Goal: Task Accomplishment & Management: Manage account settings

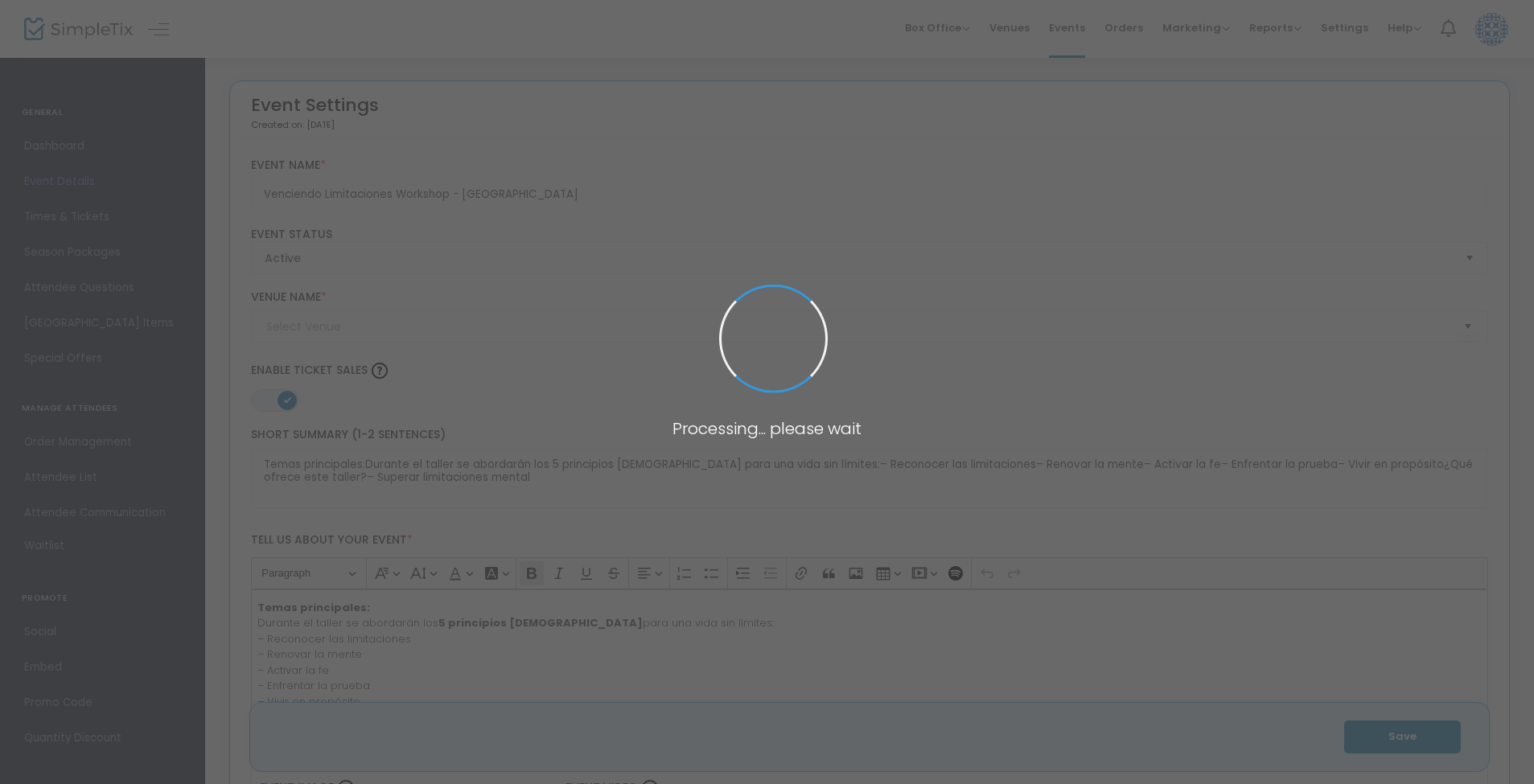
type input "ACR Orlando Campus (ACR Orlando Campus)"
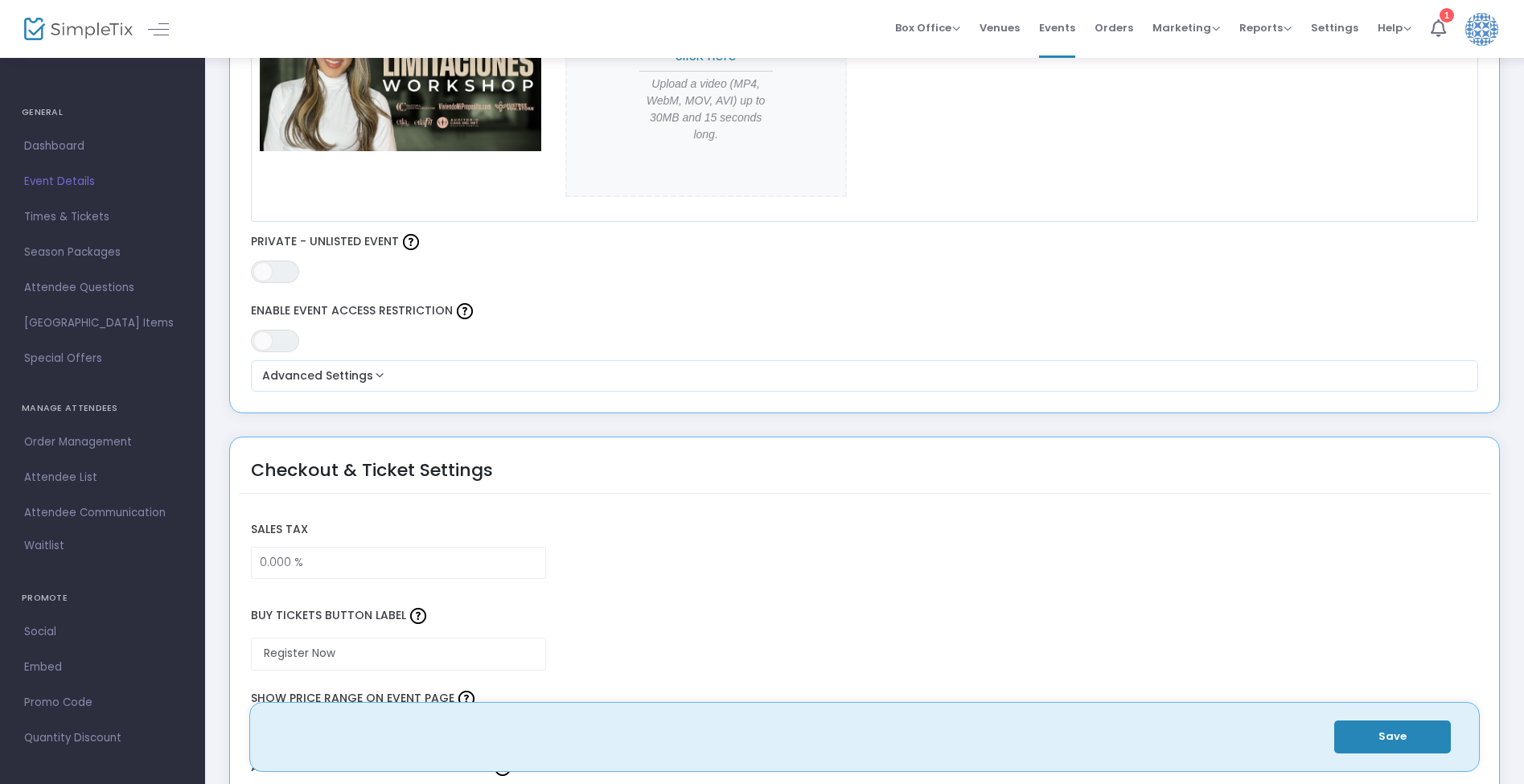
scroll to position [547, 0]
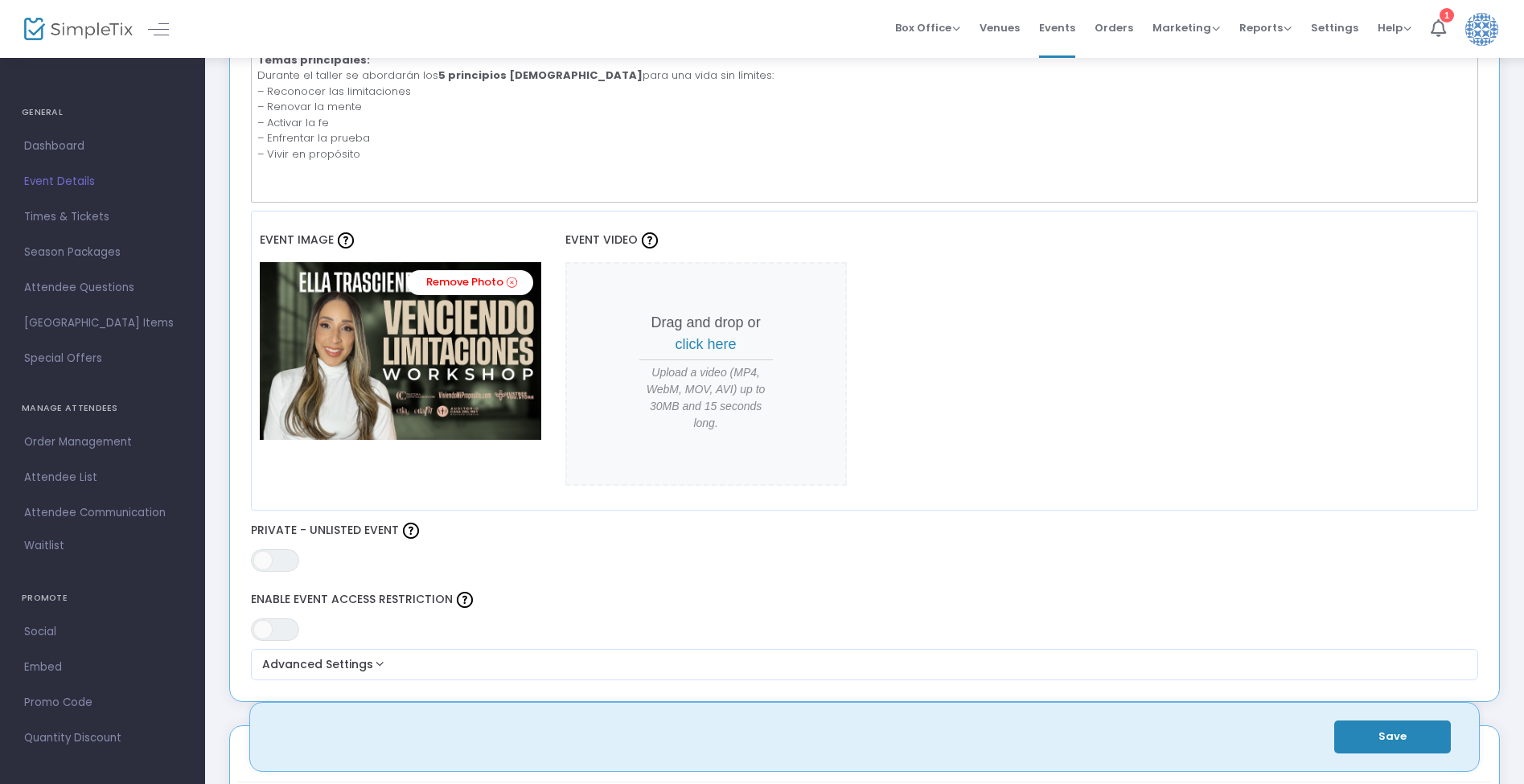
click at [1356, 728] on button "Save" at bounding box center [1392, 737] width 117 height 33
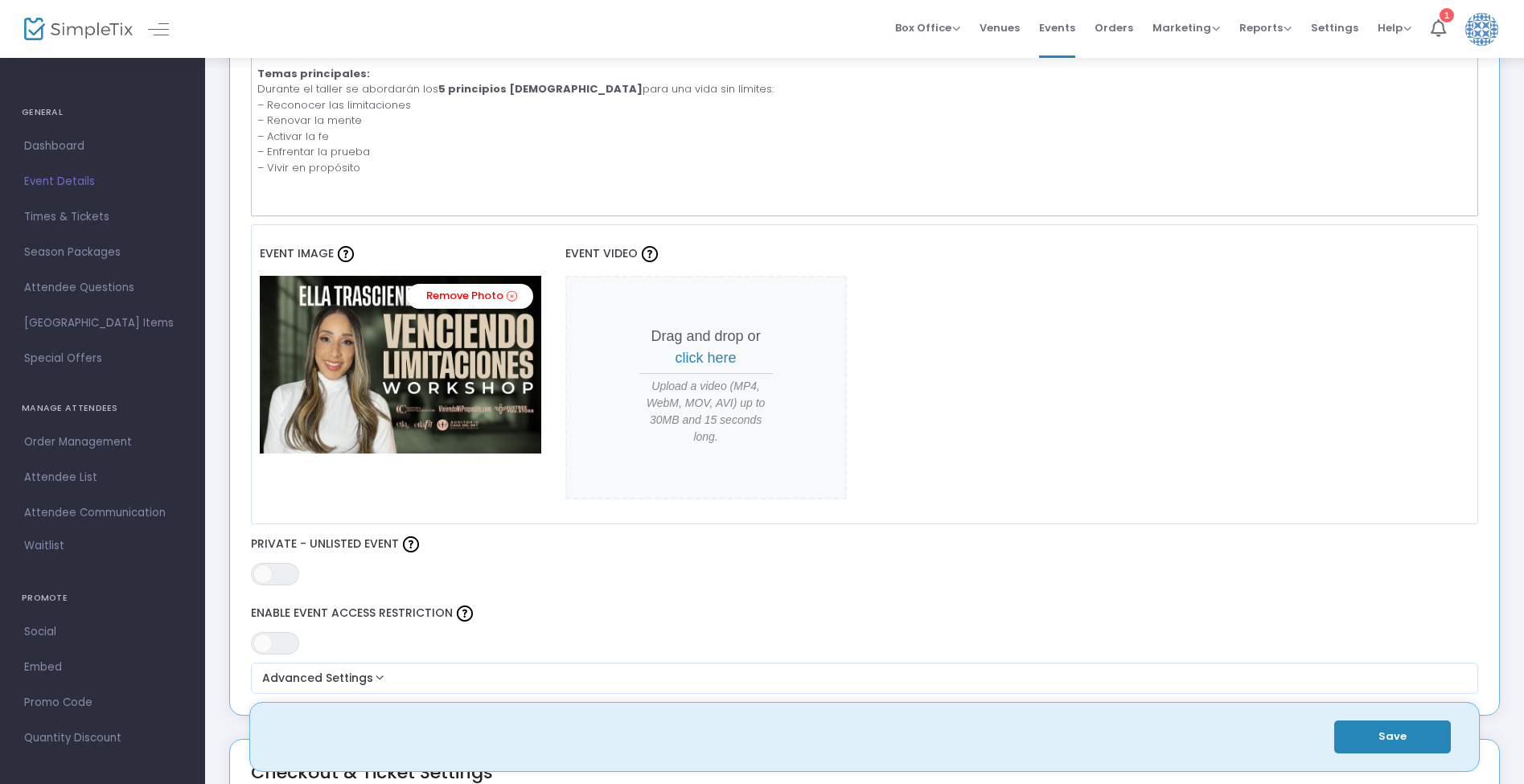
scroll to position [540, 0]
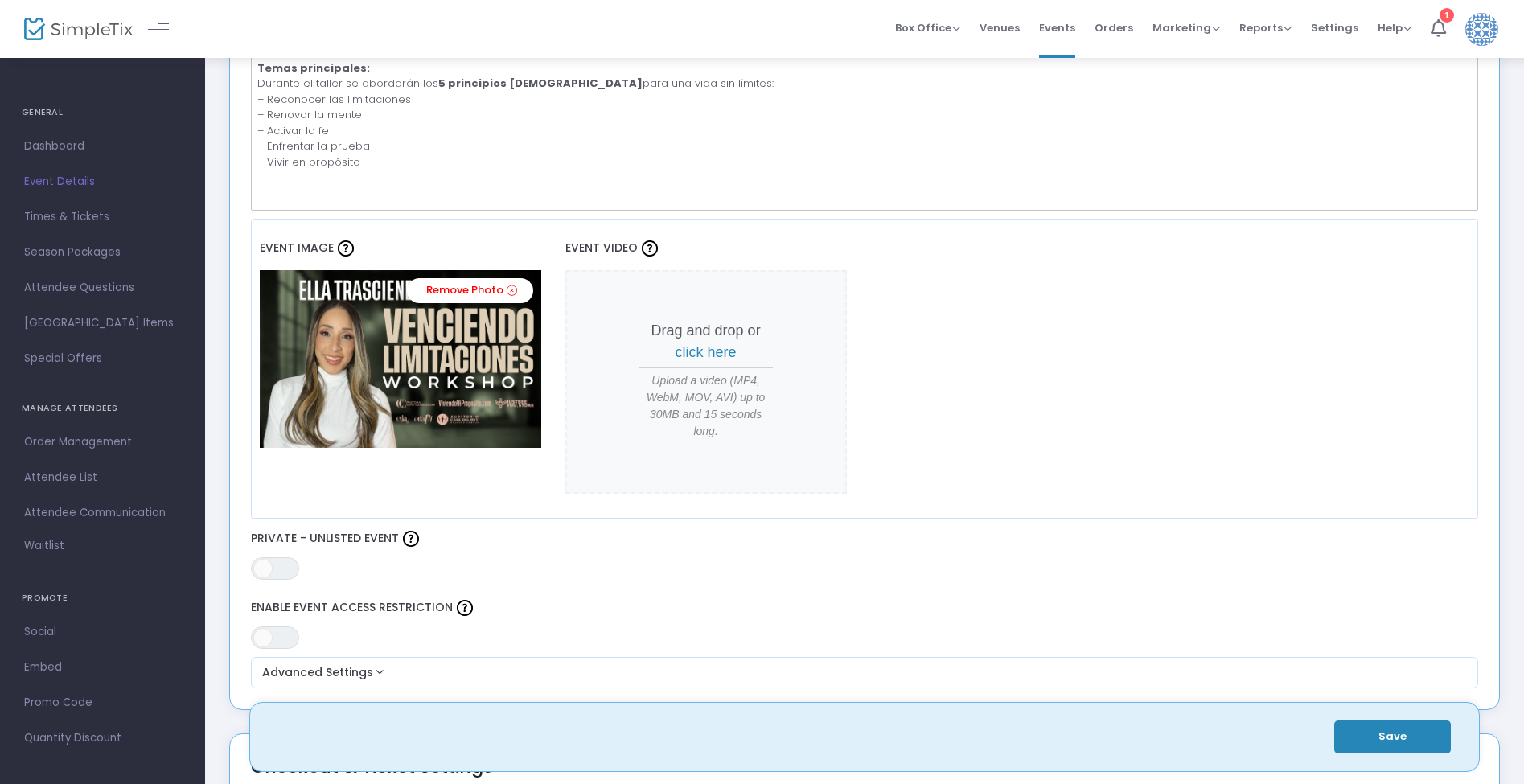
click at [1384, 742] on button "Save" at bounding box center [1392, 737] width 117 height 33
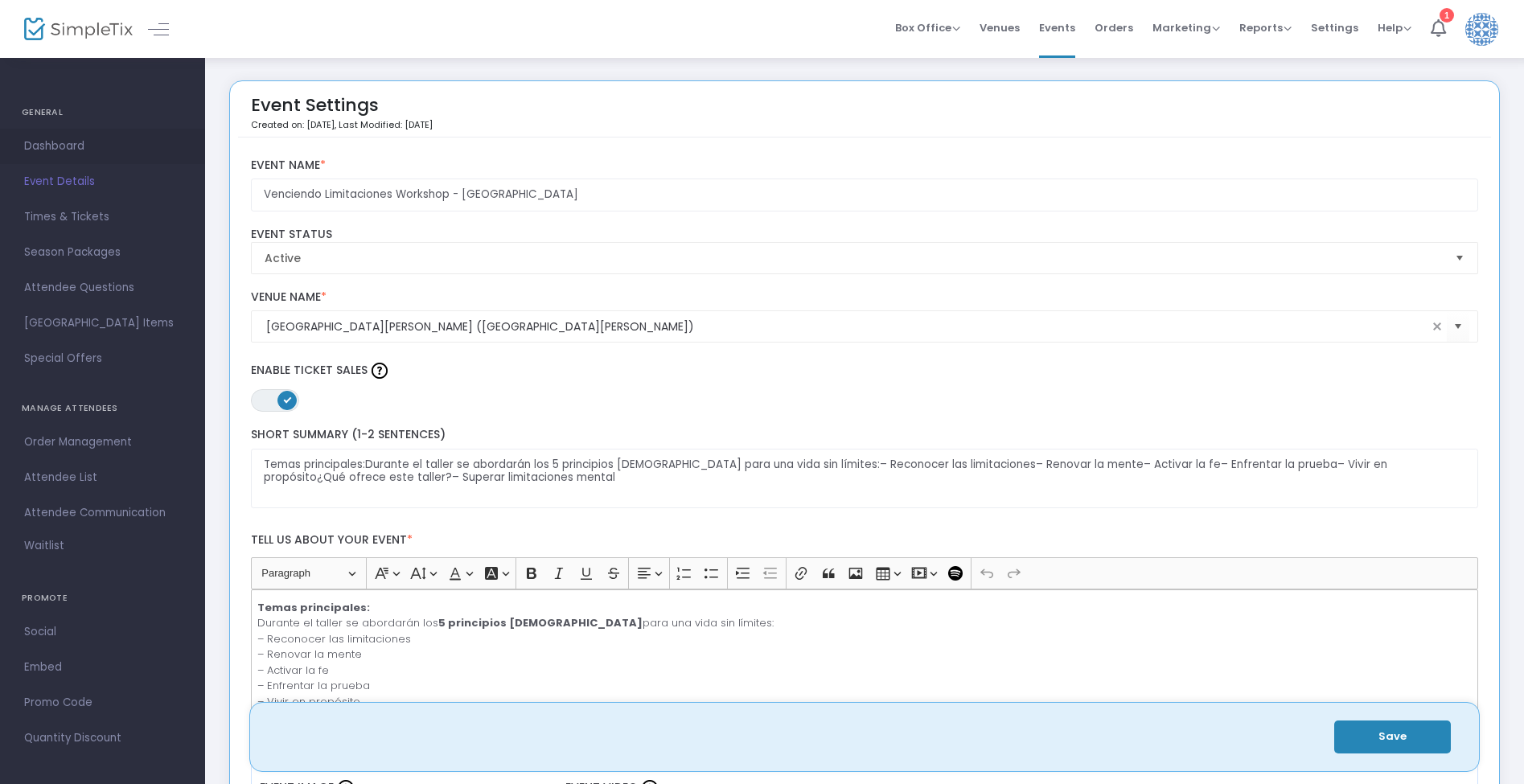
scroll to position [0, 0]
click at [56, 140] on span "Dashboard" at bounding box center [102, 146] width 157 height 21
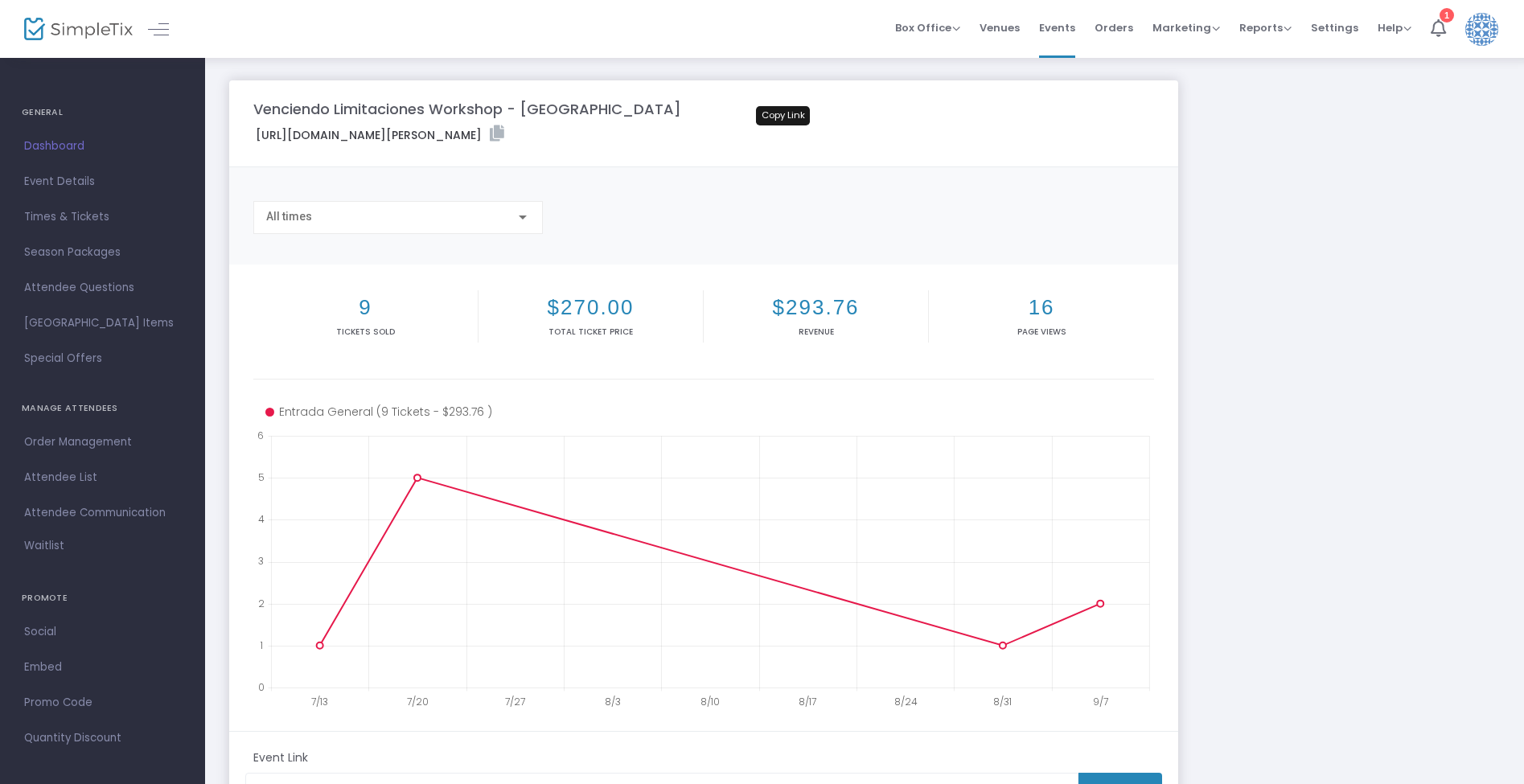
click at [504, 131] on icon at bounding box center [497, 134] width 15 height 17
click at [87, 439] on span "Order Management" at bounding box center [102, 442] width 157 height 21
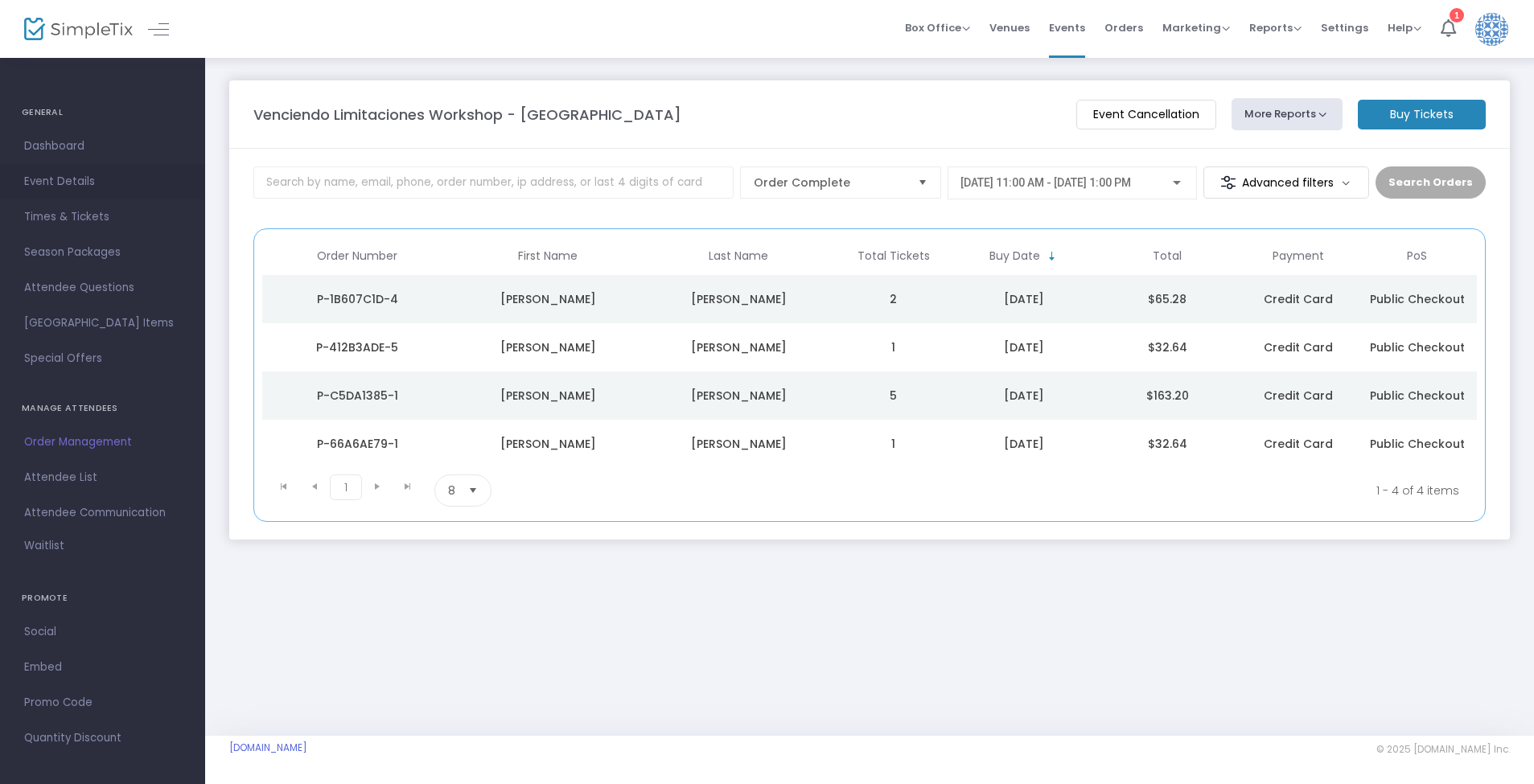
click at [74, 175] on span "Event Details" at bounding box center [102, 182] width 157 height 21
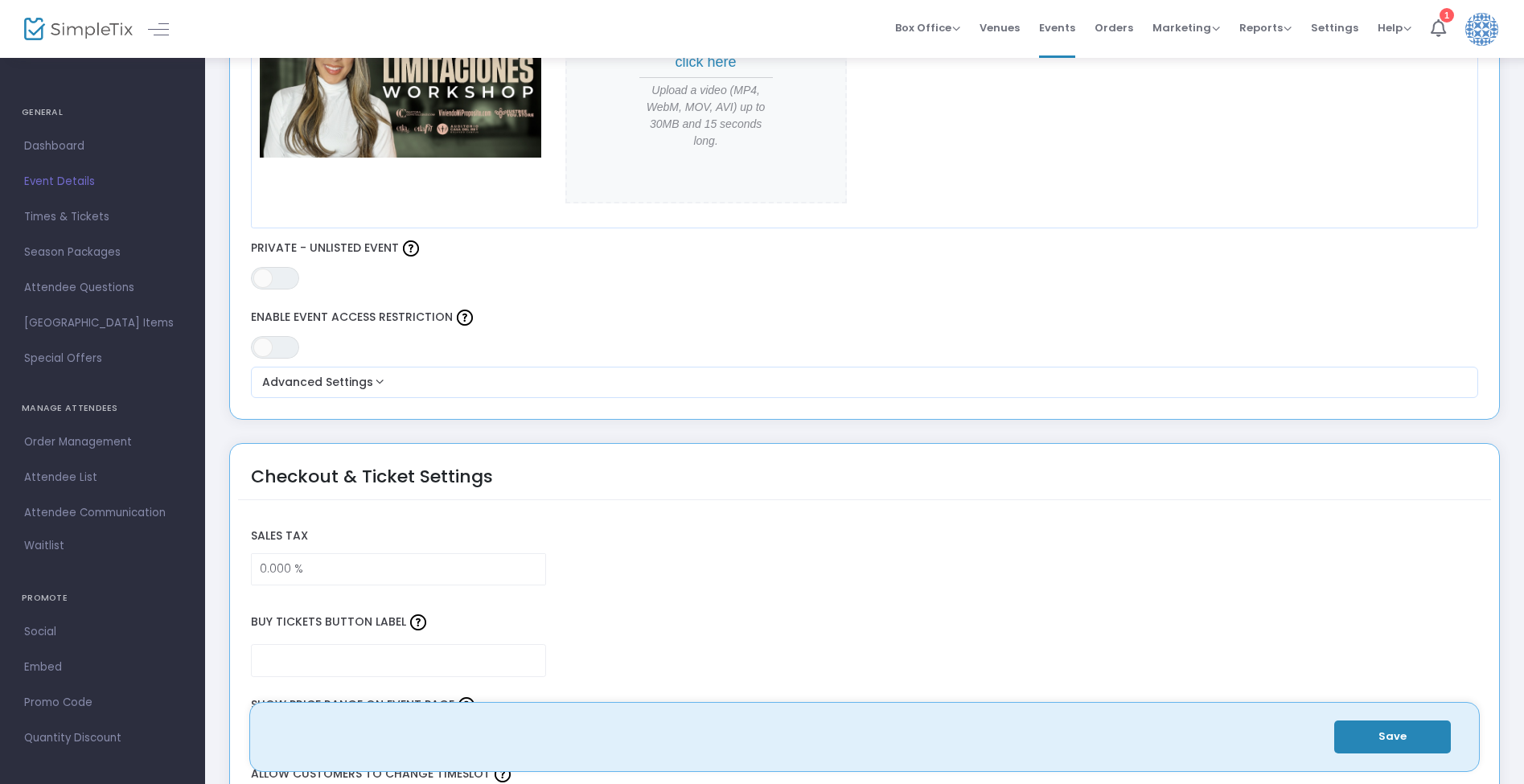
scroll to position [745, 0]
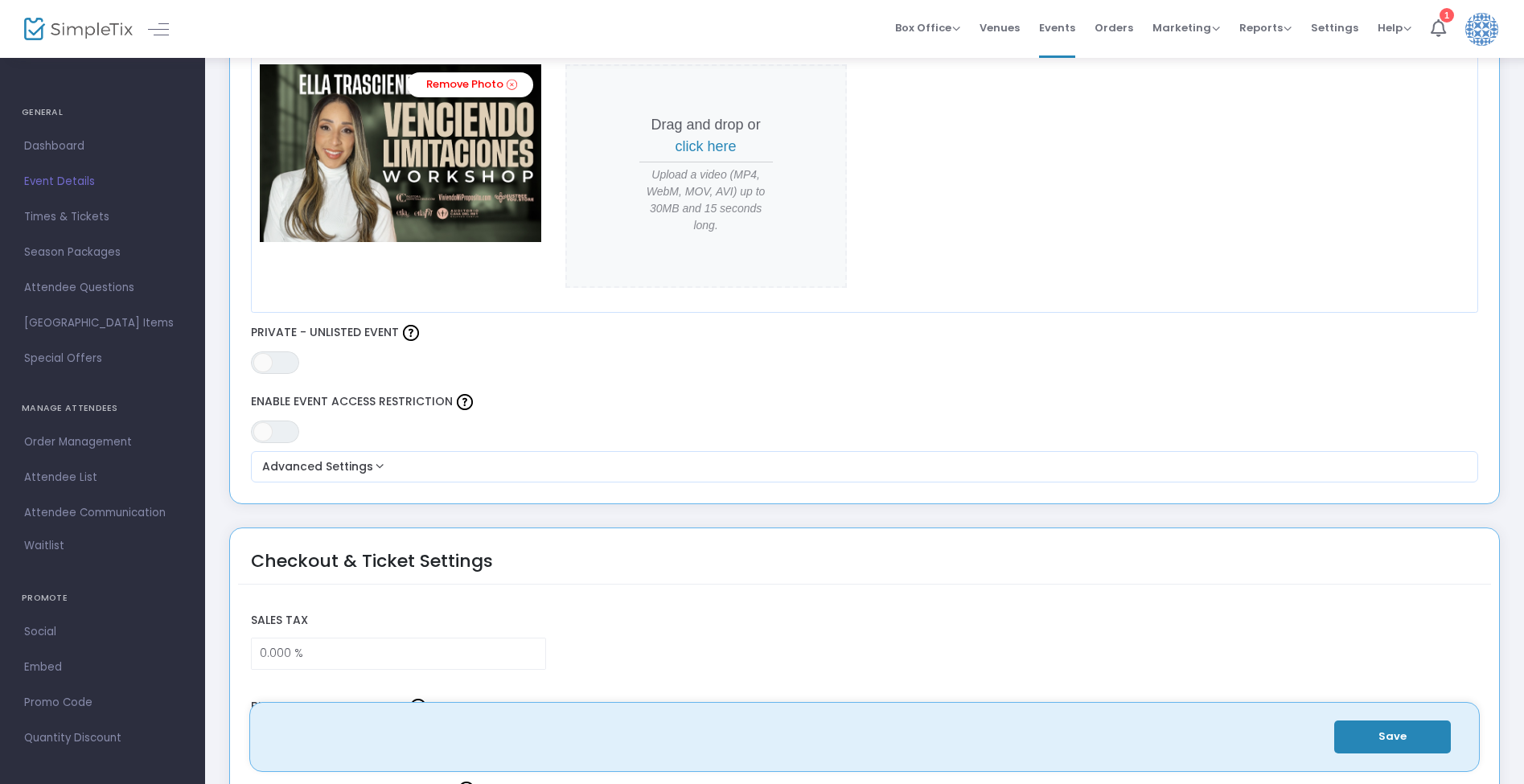
click at [705, 142] on span "click here" at bounding box center [706, 147] width 62 height 17
click at [716, 145] on span "click here" at bounding box center [706, 147] width 62 height 17
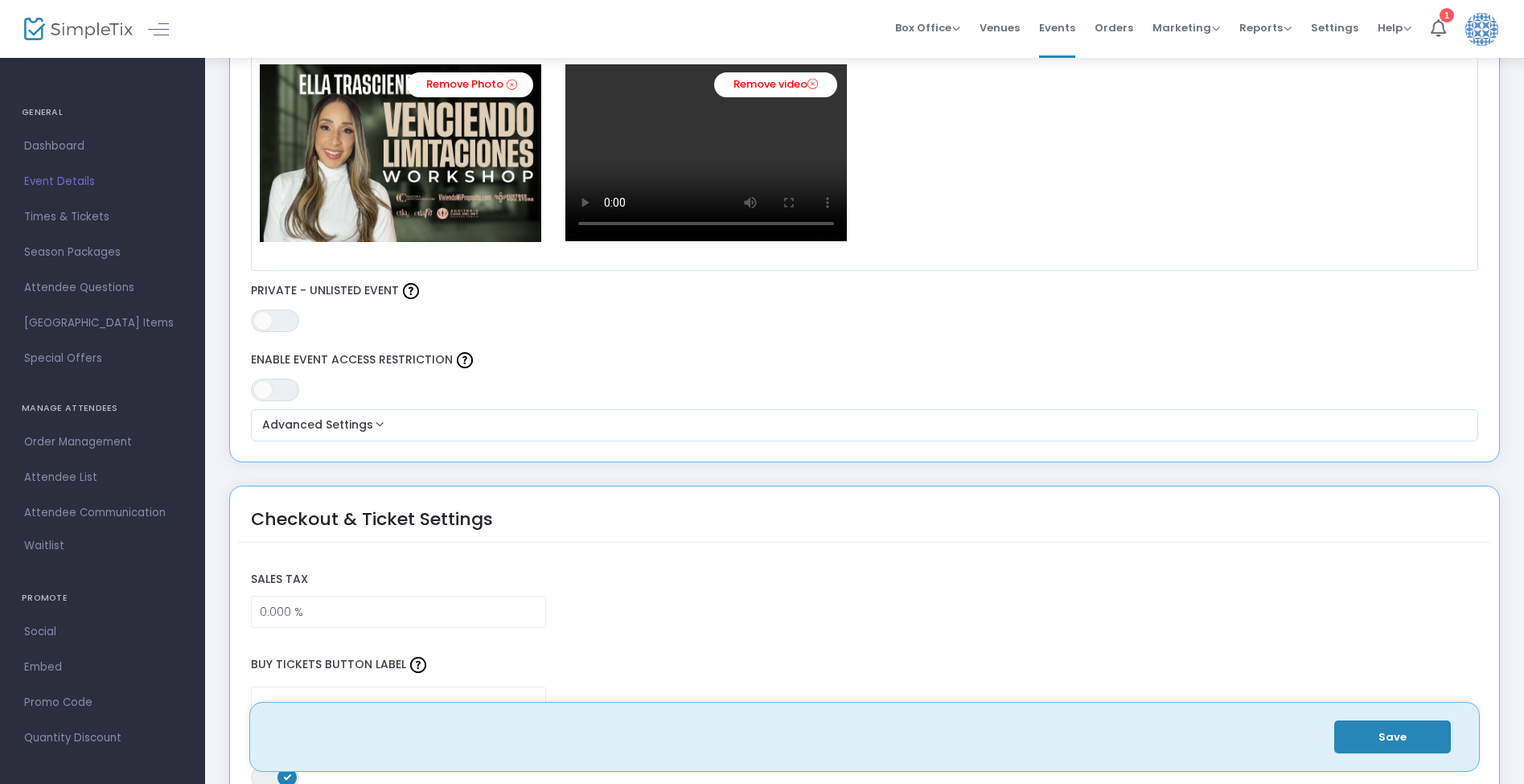
click at [1373, 731] on button "Save" at bounding box center [1392, 737] width 117 height 33
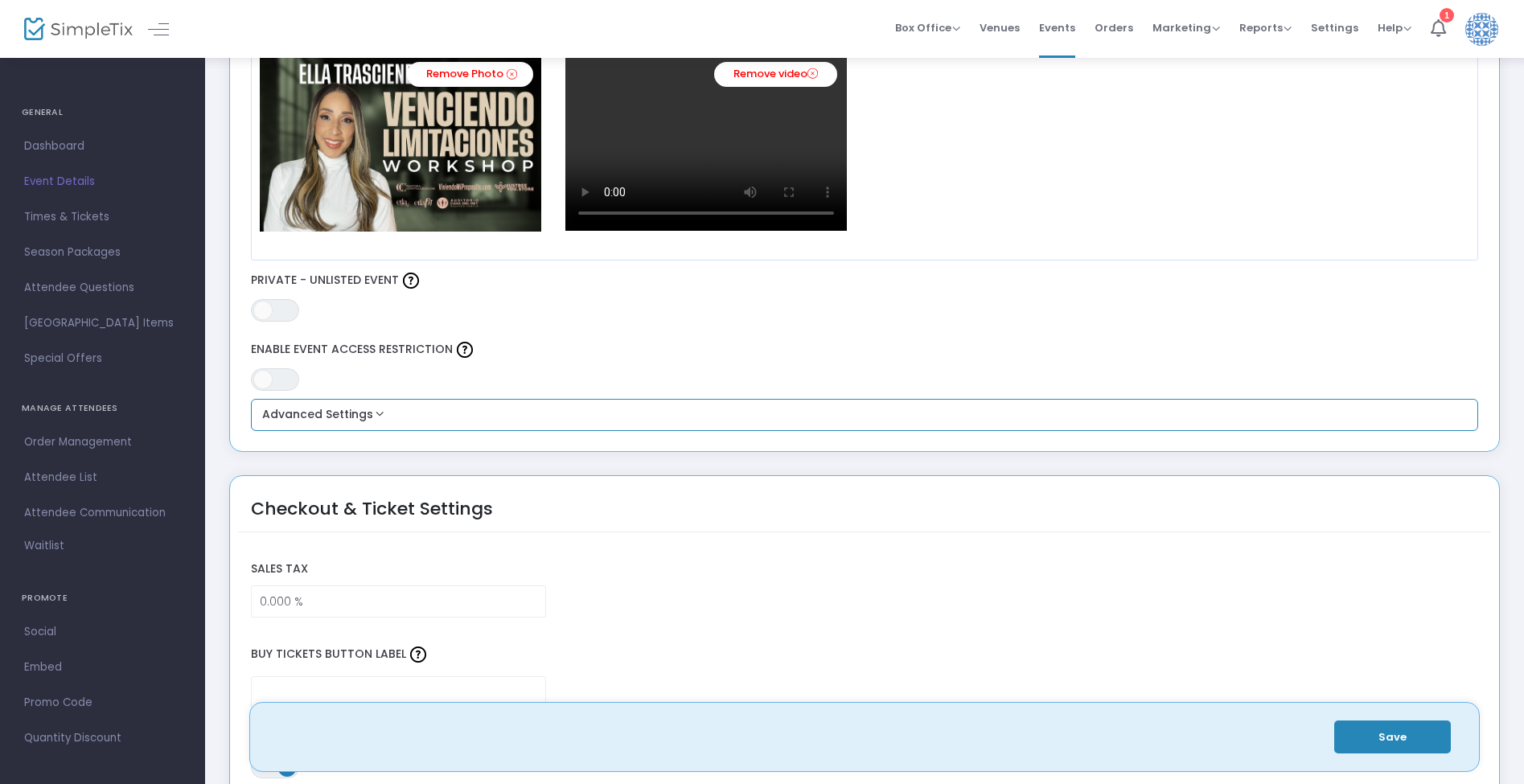
scroll to position [641, 0]
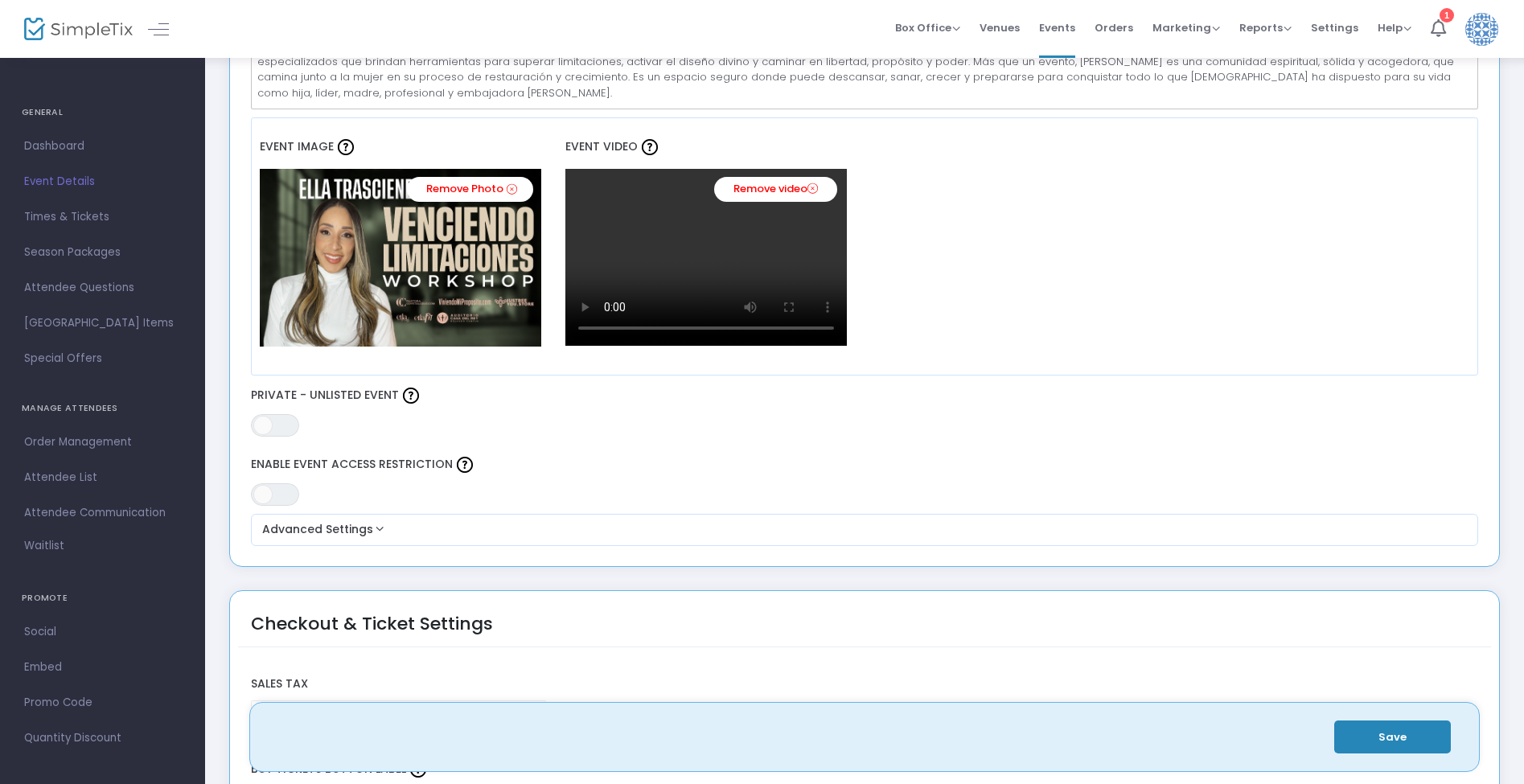
click at [1407, 737] on button "Save" at bounding box center [1392, 737] width 117 height 33
